Goal: Task Accomplishment & Management: Manage account settings

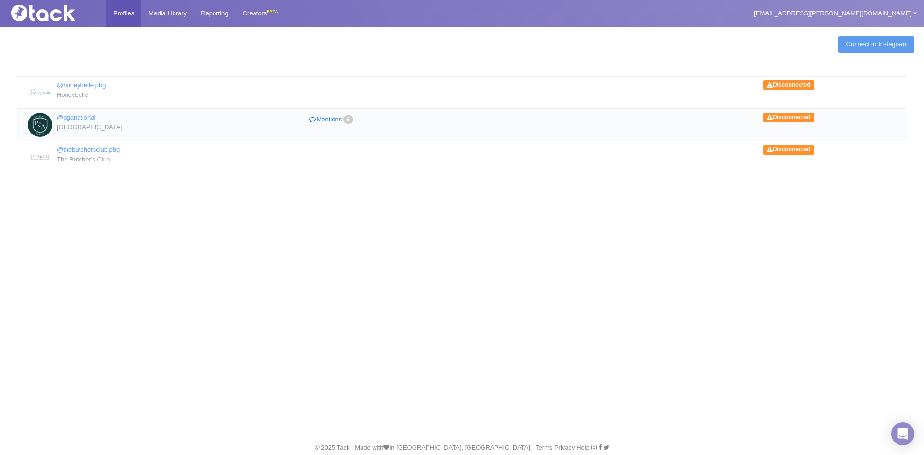
click at [344, 121] on link "Mentions 6" at bounding box center [332, 120] width 167 height 14
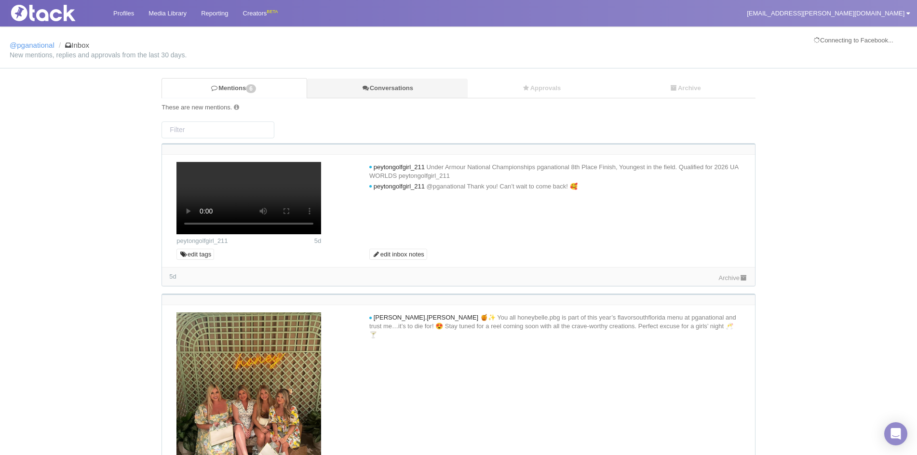
click at [413, 87] on link "Conversations" at bounding box center [387, 89] width 161 height 20
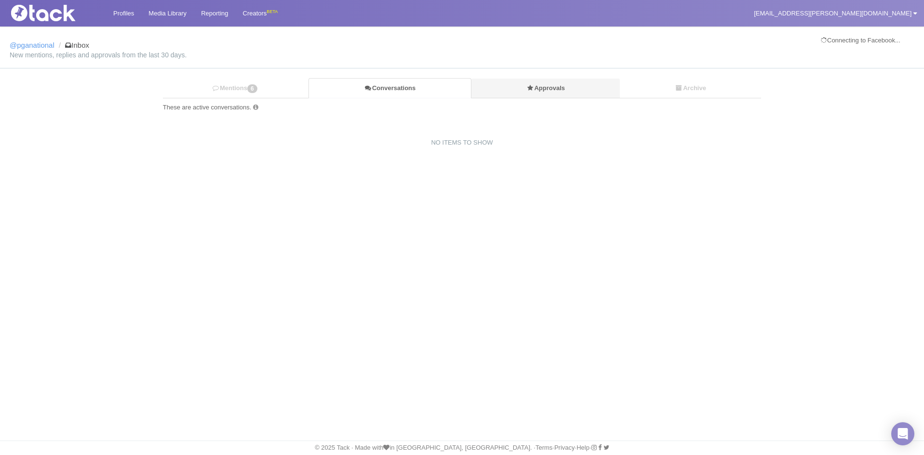
click at [526, 81] on link "Approvals" at bounding box center [546, 89] width 149 height 20
click at [178, 14] on link "Media Library" at bounding box center [167, 13] width 53 height 27
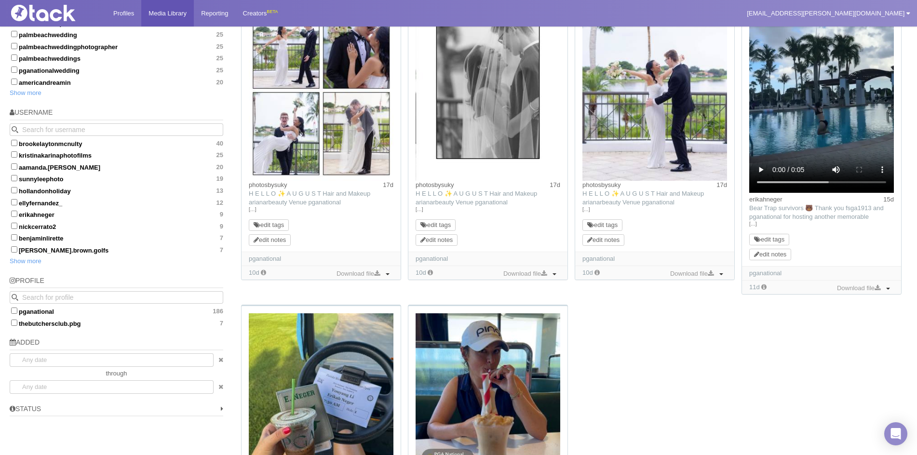
scroll to position [579, 0]
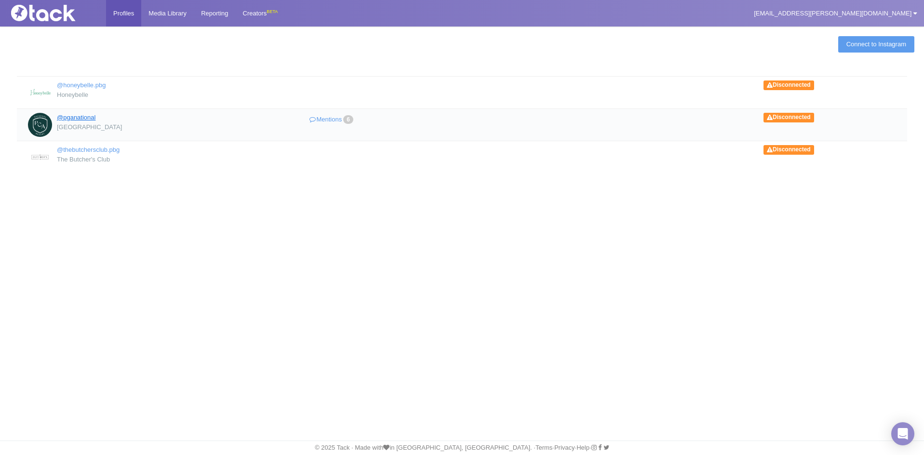
click at [89, 116] on link "@pganational" at bounding box center [76, 117] width 39 height 7
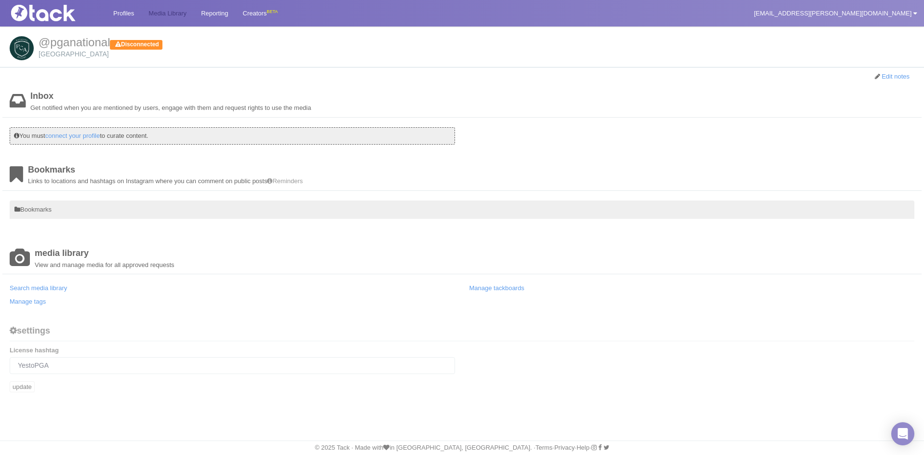
click at [153, 9] on link "Media Library" at bounding box center [167, 13] width 53 height 27
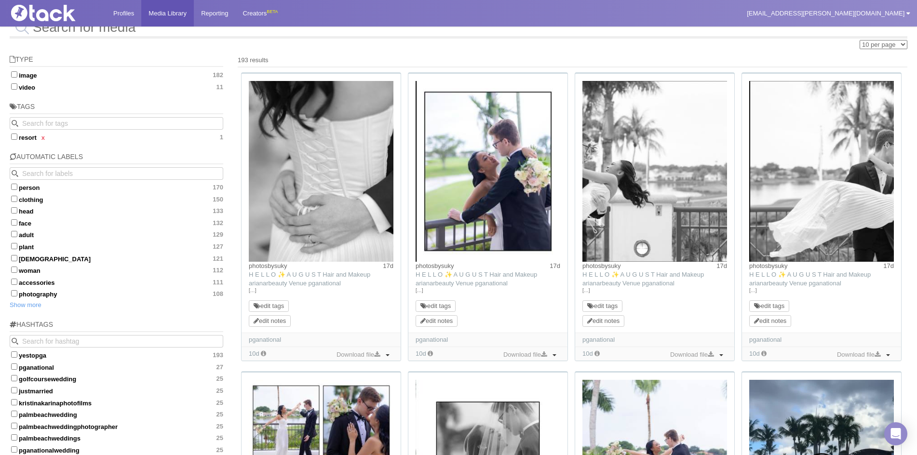
scroll to position [48, 0]
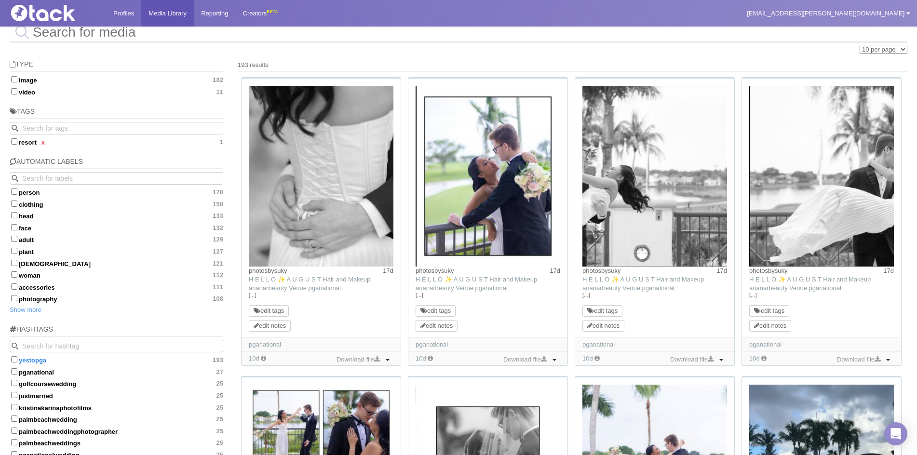
click at [13, 357] on input "yestopga 193" at bounding box center [14, 359] width 6 height 6
checkbox input "true"
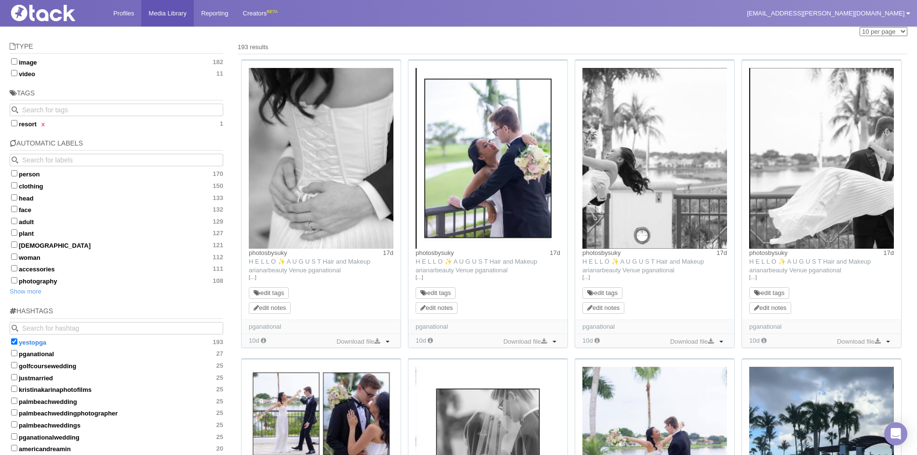
scroll to position [145, 0]
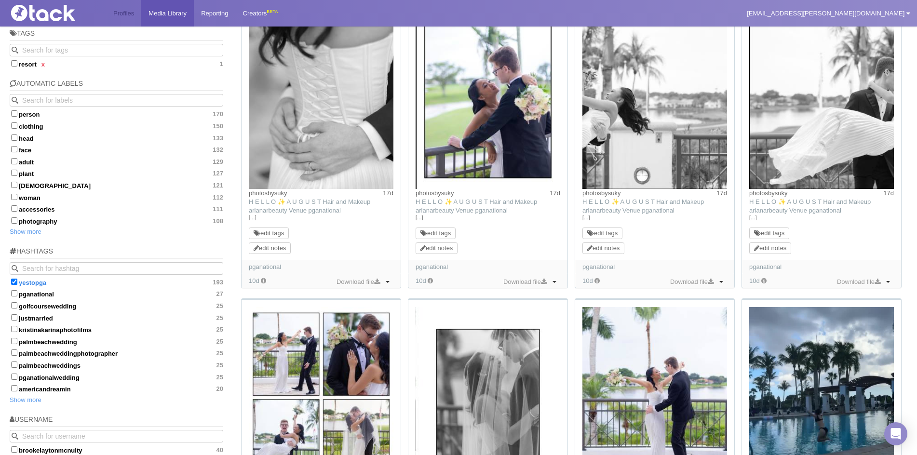
click at [116, 12] on link "Profiles" at bounding box center [123, 13] width 35 height 27
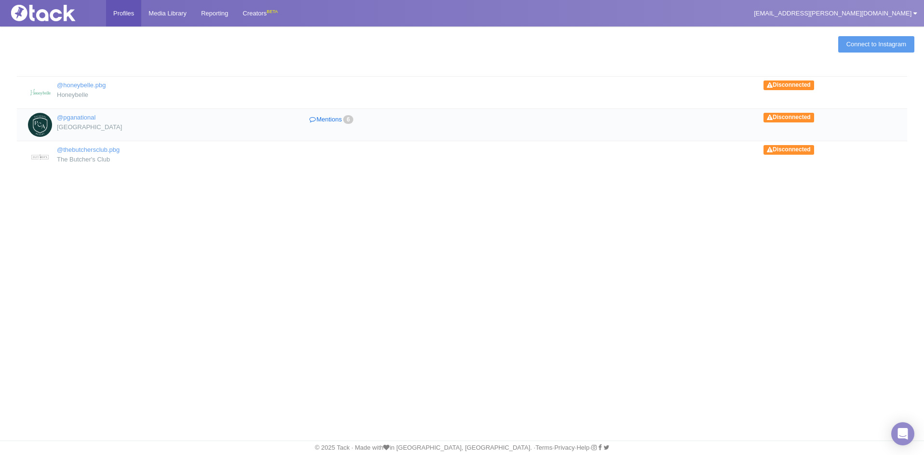
click at [336, 117] on link "Mentions 6" at bounding box center [332, 120] width 167 height 14
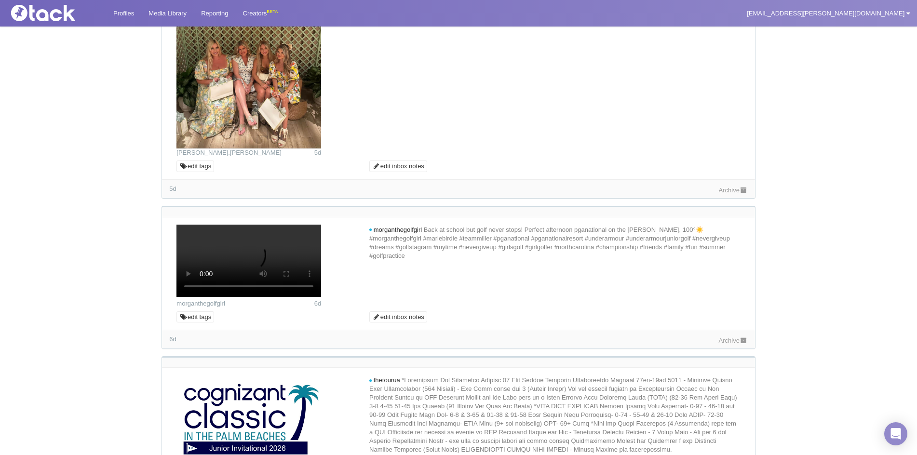
scroll to position [434, 0]
